Goal: Transaction & Acquisition: Purchase product/service

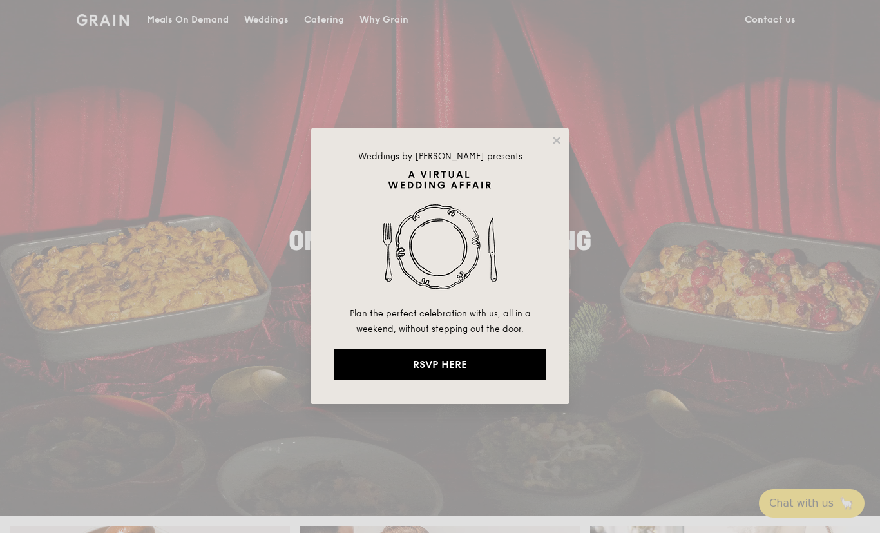
click at [567, 153] on div "Weddings by [PERSON_NAME] presents Plan the perfect celebration with us, all in…" at bounding box center [440, 266] width 258 height 276
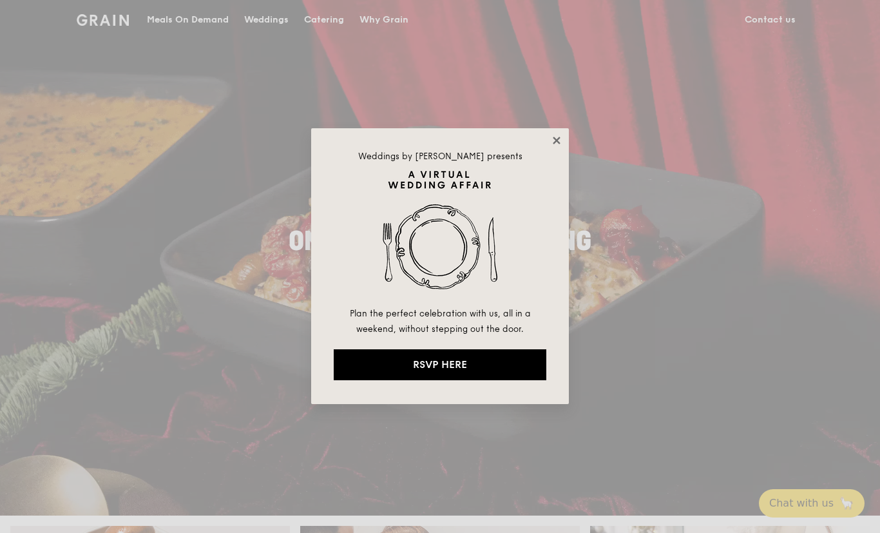
click at [559, 142] on icon at bounding box center [556, 140] width 7 height 7
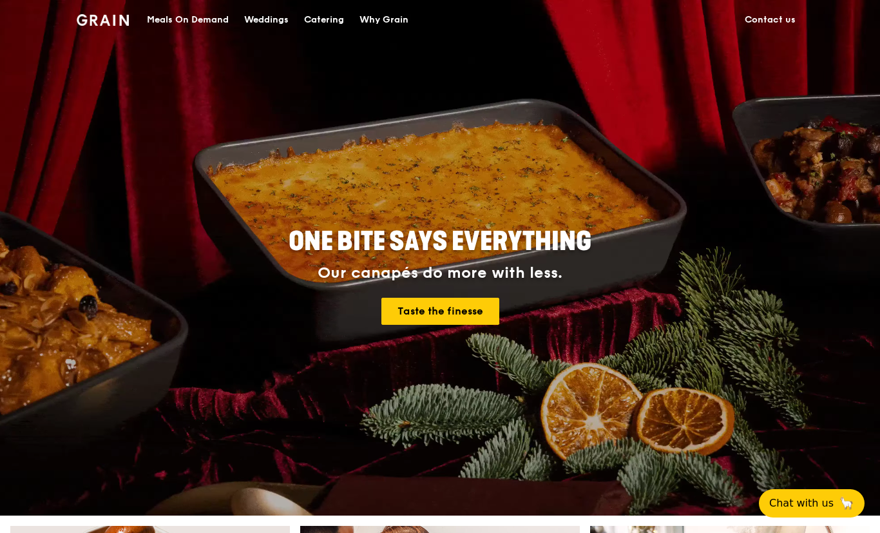
click at [191, 39] on div "Meals On Demand" at bounding box center [188, 20] width 82 height 39
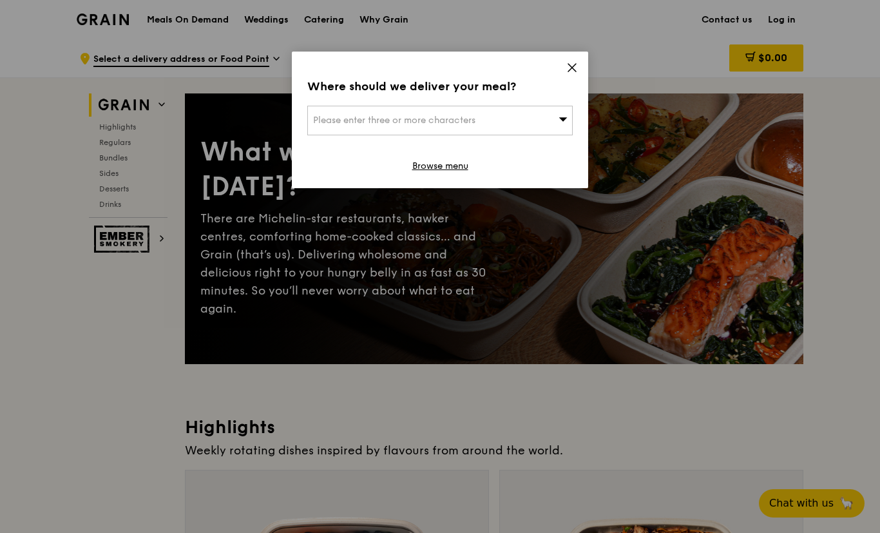
click at [575, 65] on icon at bounding box center [572, 68] width 8 height 8
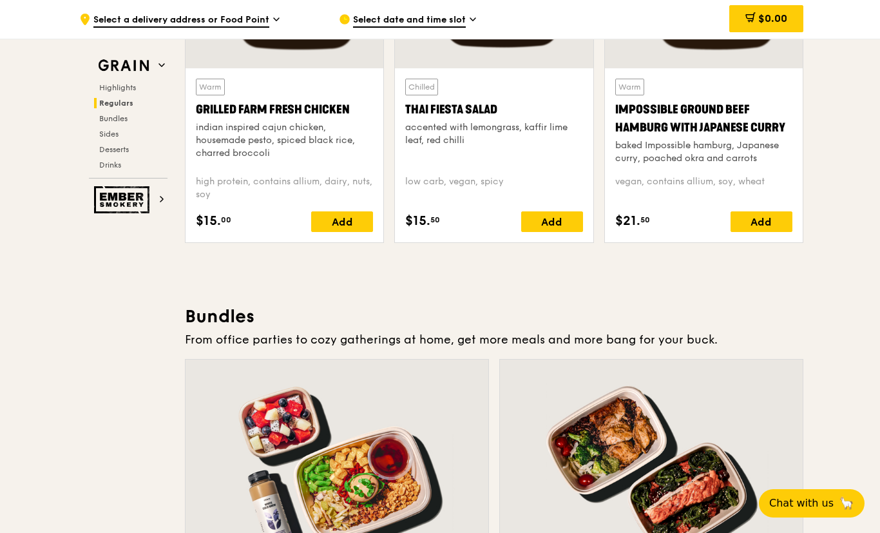
scroll to position [1571, 0]
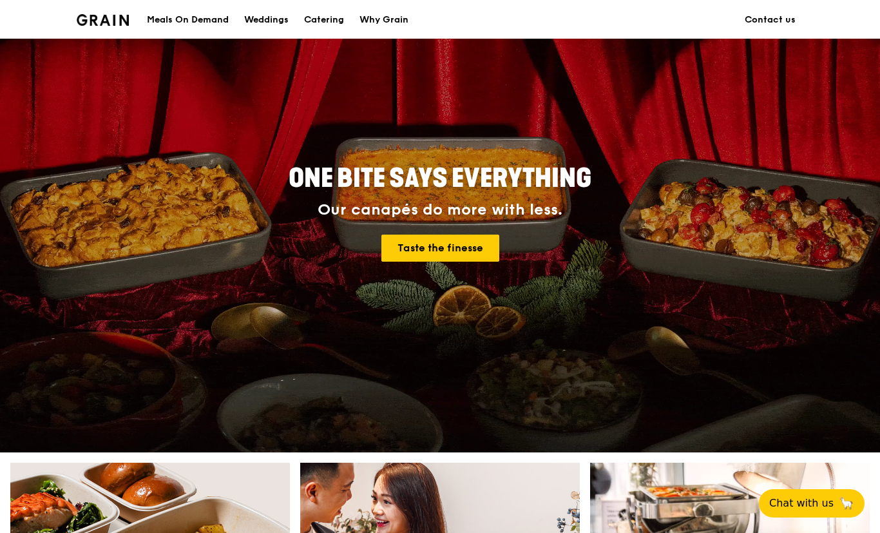
scroll to position [50, 0]
